Goal: Task Accomplishment & Management: Use online tool/utility

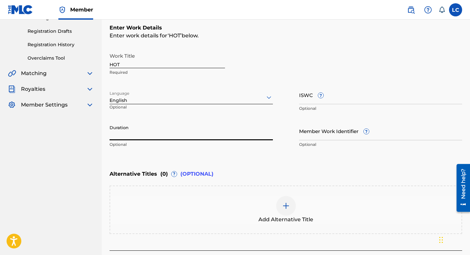
click at [201, 131] on input "Duration" at bounding box center [190, 131] width 163 height 19
type input "03:37"
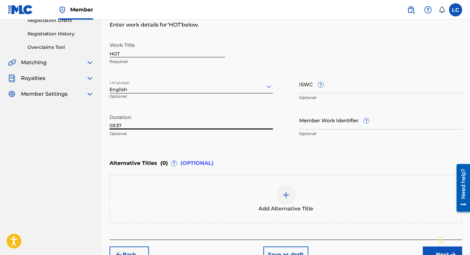
scroll to position [155, 0]
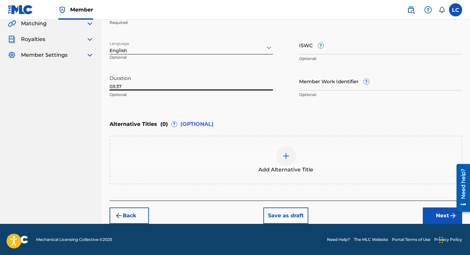
click at [446, 214] on button "Next" at bounding box center [441, 215] width 39 height 16
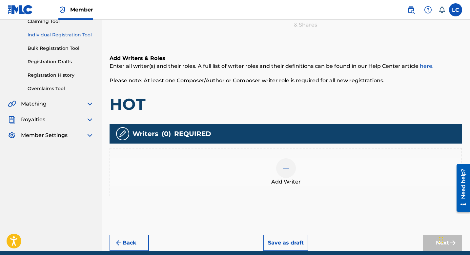
scroll to position [102, 0]
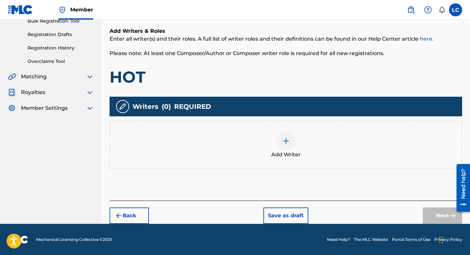
click at [283, 137] on img at bounding box center [286, 141] width 8 height 8
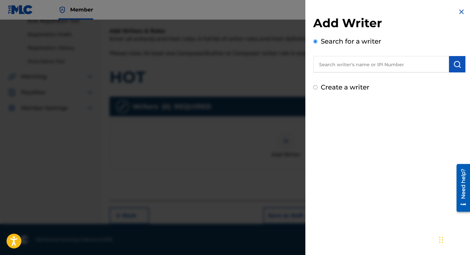
click at [339, 63] on input "text" at bounding box center [381, 64] width 136 height 16
type input "L"
type input "[PERSON_NAME]"
click at [317, 87] on div "Create a writer" at bounding box center [389, 87] width 152 height 10
click at [314, 88] on input "Create a writer" at bounding box center [315, 87] width 4 height 4
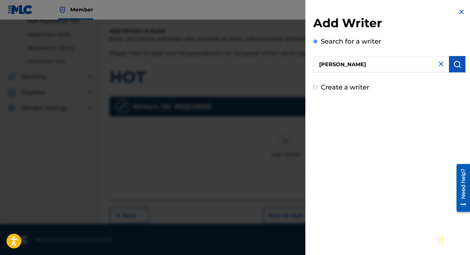
radio input "false"
radio input "true"
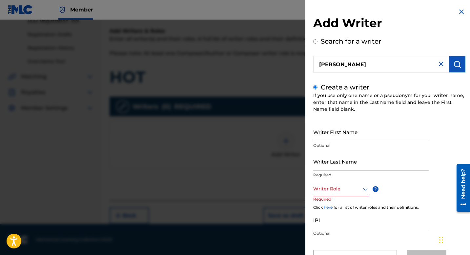
click at [459, 10] on img at bounding box center [461, 12] width 8 height 8
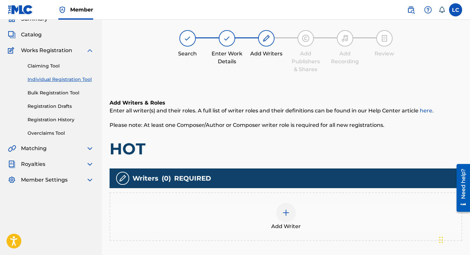
scroll to position [0, 0]
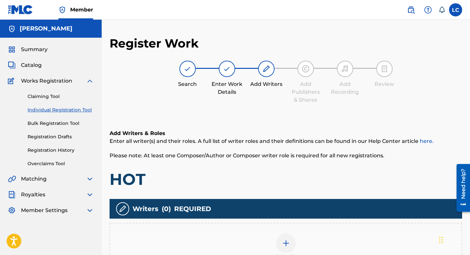
click at [32, 64] on span "Catalog" at bounding box center [31, 65] width 21 height 8
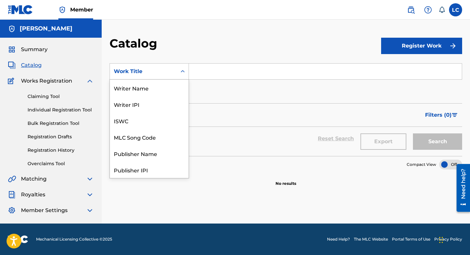
click at [173, 71] on div "Work Title" at bounding box center [143, 71] width 67 height 12
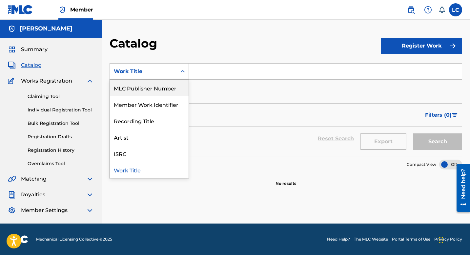
click at [172, 70] on div "Work Title" at bounding box center [143, 72] width 59 height 8
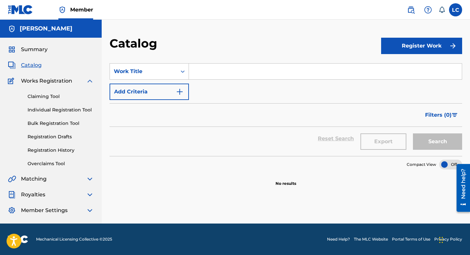
click at [164, 90] on button "Add Criteria" at bounding box center [148, 92] width 79 height 16
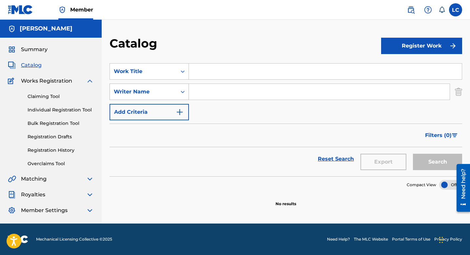
click at [187, 91] on div "Search Form" at bounding box center [183, 92] width 12 height 12
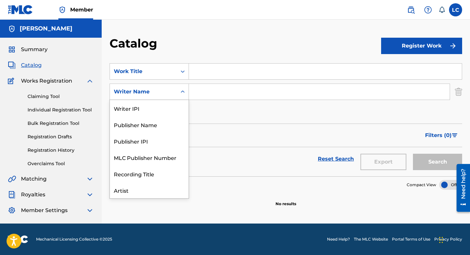
scroll to position [33, 0]
click at [226, 92] on input "Search Form" at bounding box center [319, 92] width 261 height 16
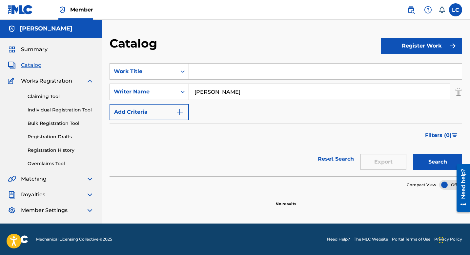
type input "[PERSON_NAME]"
click at [413, 154] on button "Search" at bounding box center [437, 162] width 49 height 16
click at [461, 91] on img "Search Form" at bounding box center [458, 92] width 7 height 16
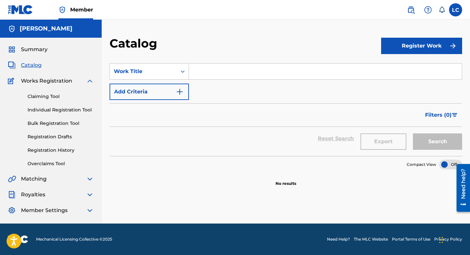
click at [57, 179] on div "Matching" at bounding box center [51, 179] width 86 height 8
click at [41, 179] on span "Matching" at bounding box center [34, 179] width 26 height 8
click at [91, 178] on img at bounding box center [90, 179] width 8 height 8
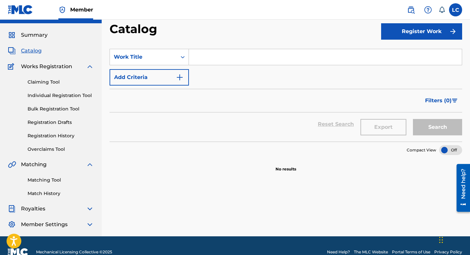
scroll to position [27, 0]
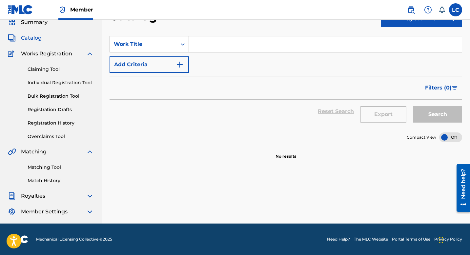
click at [90, 149] on img at bounding box center [90, 152] width 8 height 8
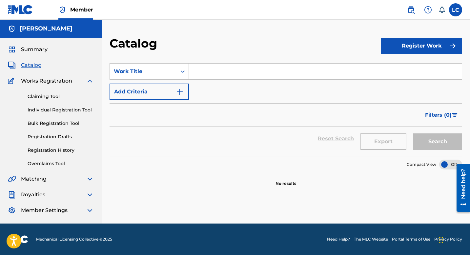
scroll to position [0, 0]
click at [88, 190] on div "Summary Catalog Works Registration Claiming Tool Individual Registration Tool B…" at bounding box center [51, 130] width 102 height 185
click at [89, 194] on img at bounding box center [90, 195] width 8 height 8
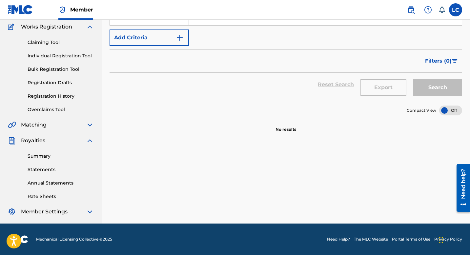
click at [90, 141] on img at bounding box center [90, 141] width 8 height 8
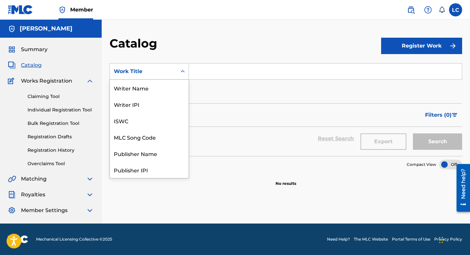
click at [135, 74] on div "Work Title" at bounding box center [143, 72] width 59 height 8
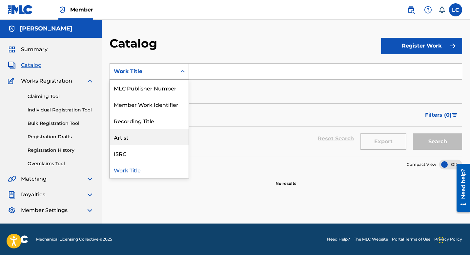
click at [137, 137] on div "Artist" at bounding box center [149, 137] width 79 height 16
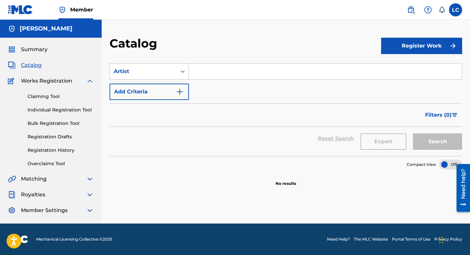
click at [205, 71] on input "Search Form" at bounding box center [325, 72] width 273 height 16
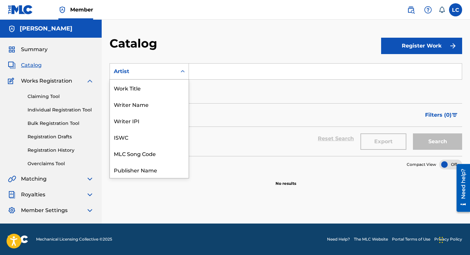
click at [154, 74] on div "Artist" at bounding box center [143, 72] width 59 height 8
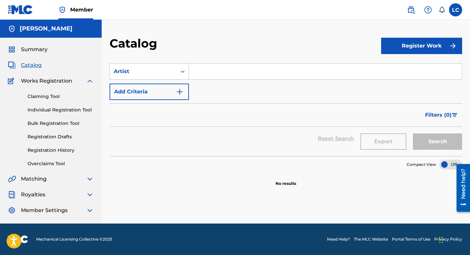
click at [51, 97] on link "Claiming Tool" at bounding box center [61, 96] width 66 height 7
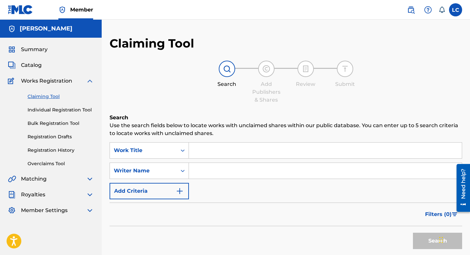
click at [58, 111] on link "Individual Registration Tool" at bounding box center [61, 110] width 66 height 7
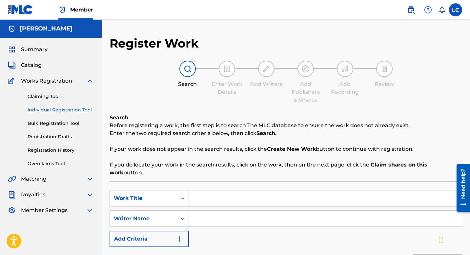
click at [58, 93] on link "Claiming Tool" at bounding box center [61, 96] width 66 height 7
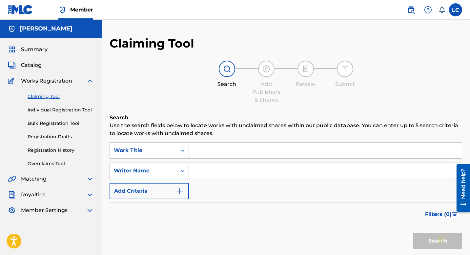
click at [234, 148] on input "Search Form" at bounding box center [325, 151] width 273 height 16
